Goal: Navigation & Orientation: Find specific page/section

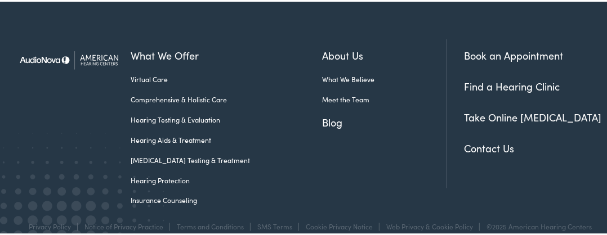
scroll to position [3040, 0]
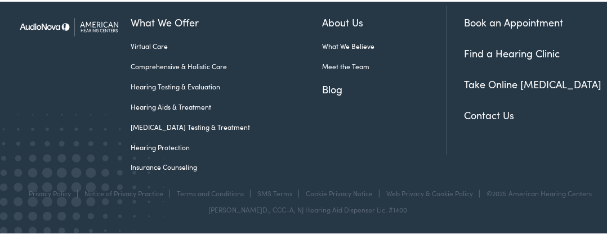
click at [338, 70] on ul "What We Believe Meet the Team" at bounding box center [384, 54] width 124 height 30
click at [324, 70] on link "Meet the Team" at bounding box center [384, 65] width 124 height 10
